Goal: Task Accomplishment & Management: Complete application form

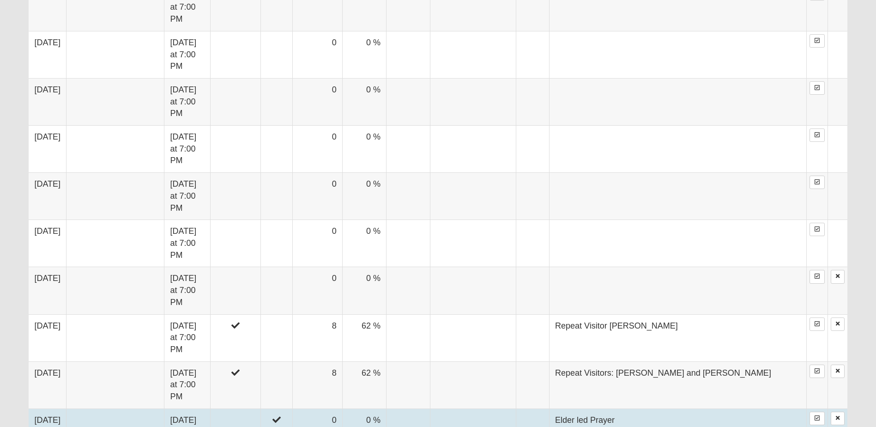
scroll to position [1062, 0]
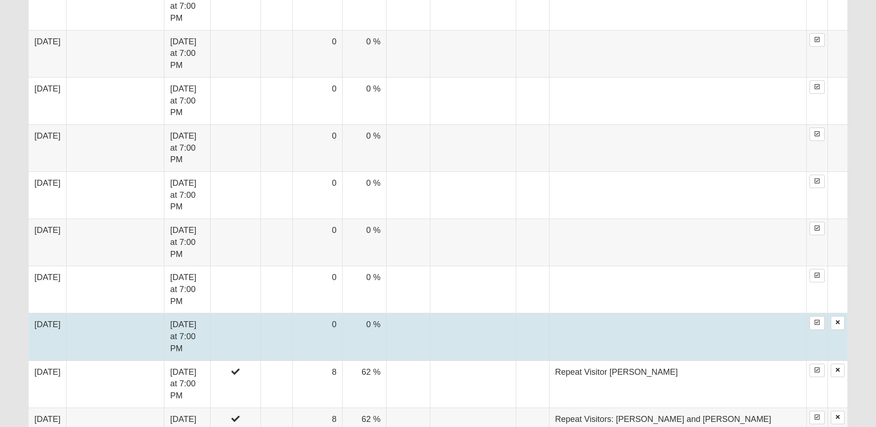
click at [85, 313] on td at bounding box center [116, 336] width 98 height 47
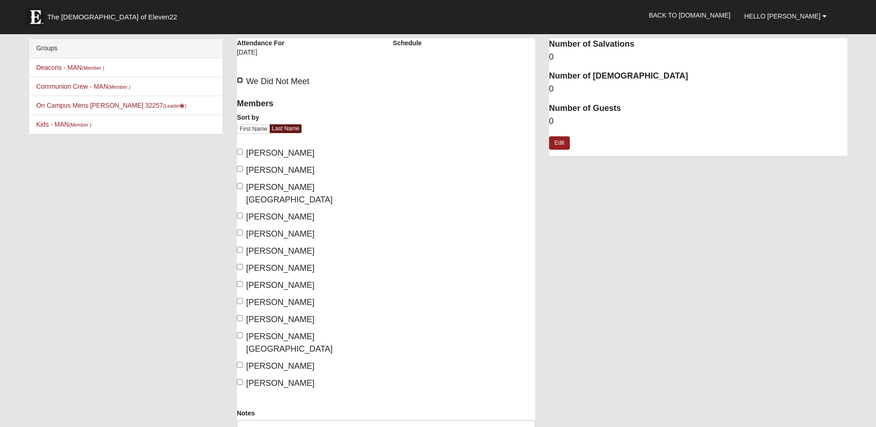
click at [239, 79] on input "We Did Not Meet" at bounding box center [240, 80] width 6 height 6
checkbox input "true"
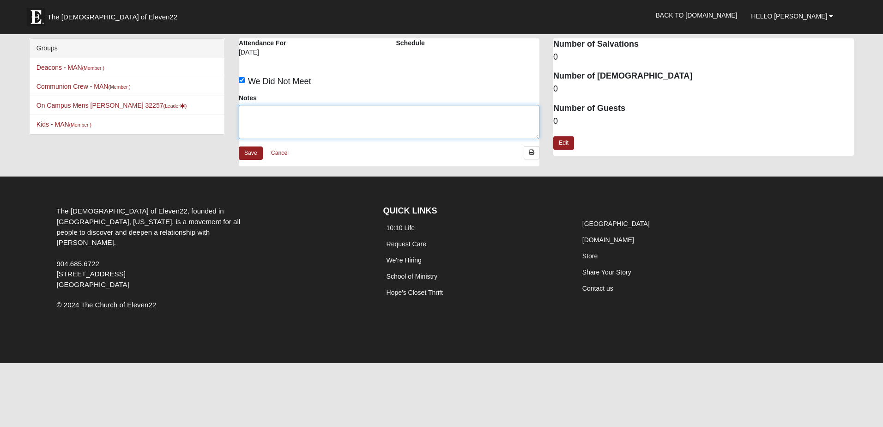
click at [250, 115] on textarea "Notes" at bounding box center [389, 122] width 301 height 34
drag, startPoint x: 286, startPoint y: 112, endPoint x: 243, endPoint y: 107, distance: 43.2
click at [243, 108] on textarea "Prepartion for Saturated" at bounding box center [389, 122] width 301 height 34
type textarea "Week of Saturated"
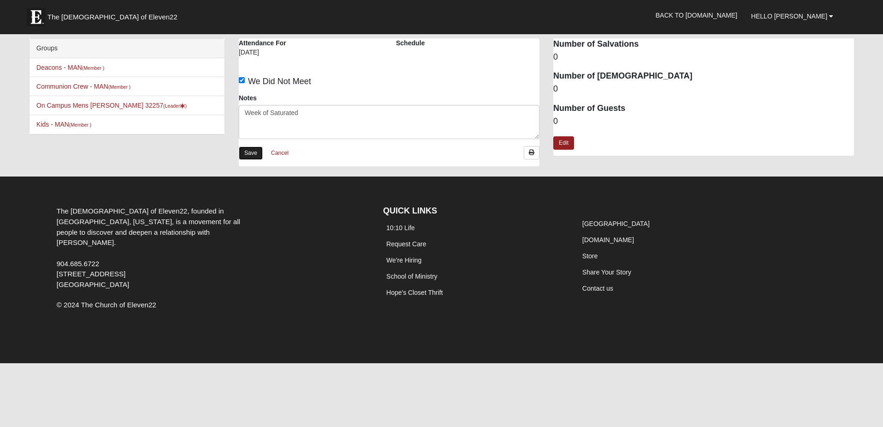
click at [251, 150] on link "Save" at bounding box center [251, 152] width 24 height 13
